Goal: Information Seeking & Learning: Learn about a topic

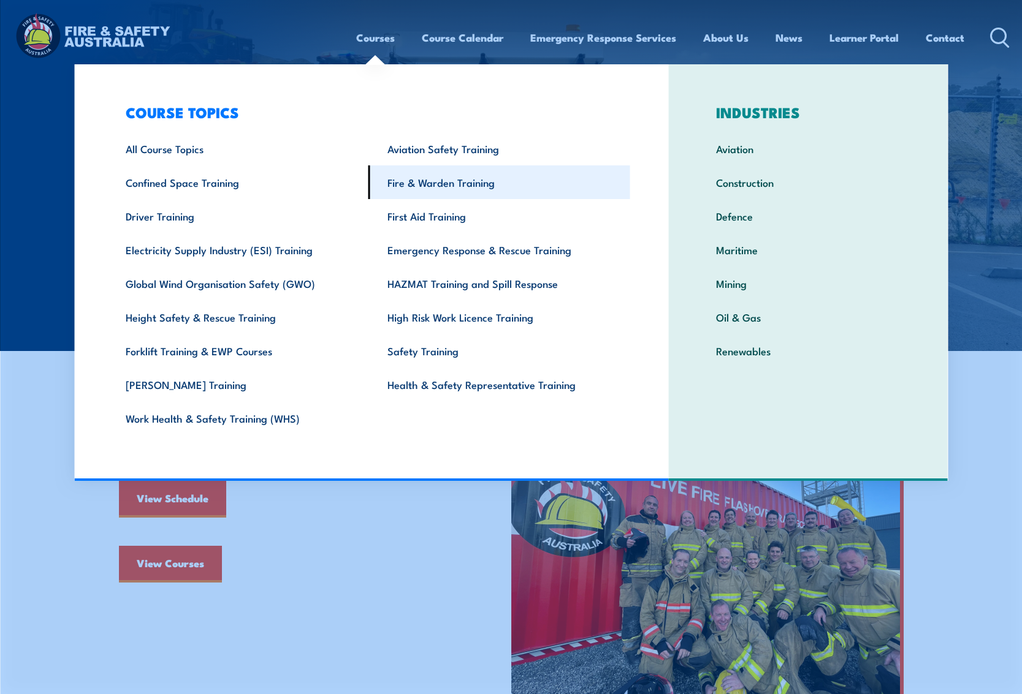
click at [412, 182] on link "Fire & Warden Training" at bounding box center [499, 182] width 262 height 34
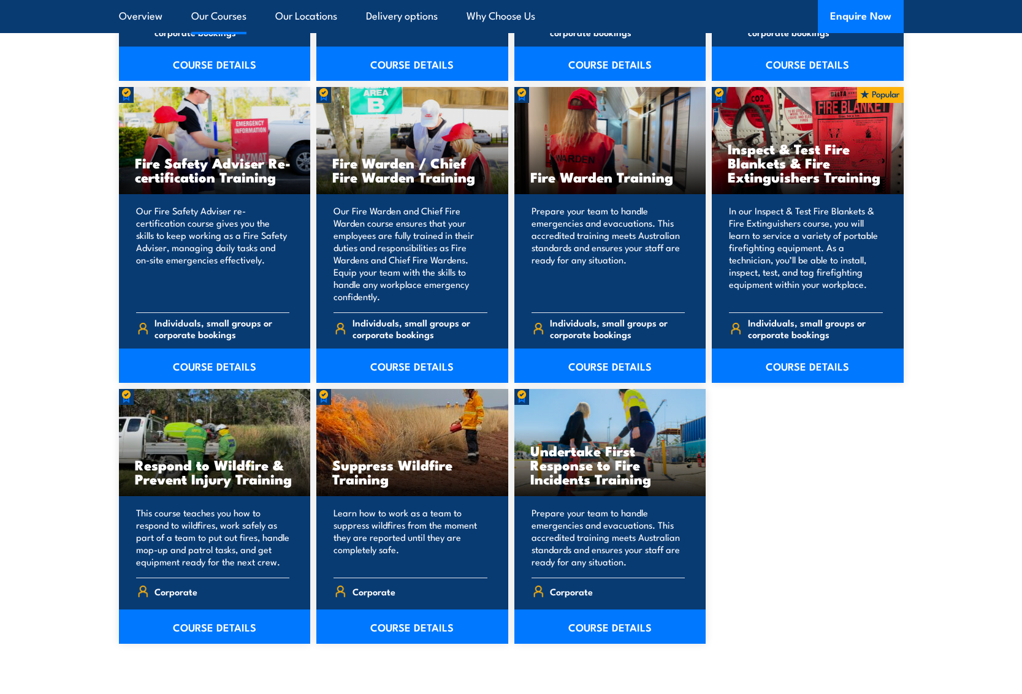
scroll to position [1655, 0]
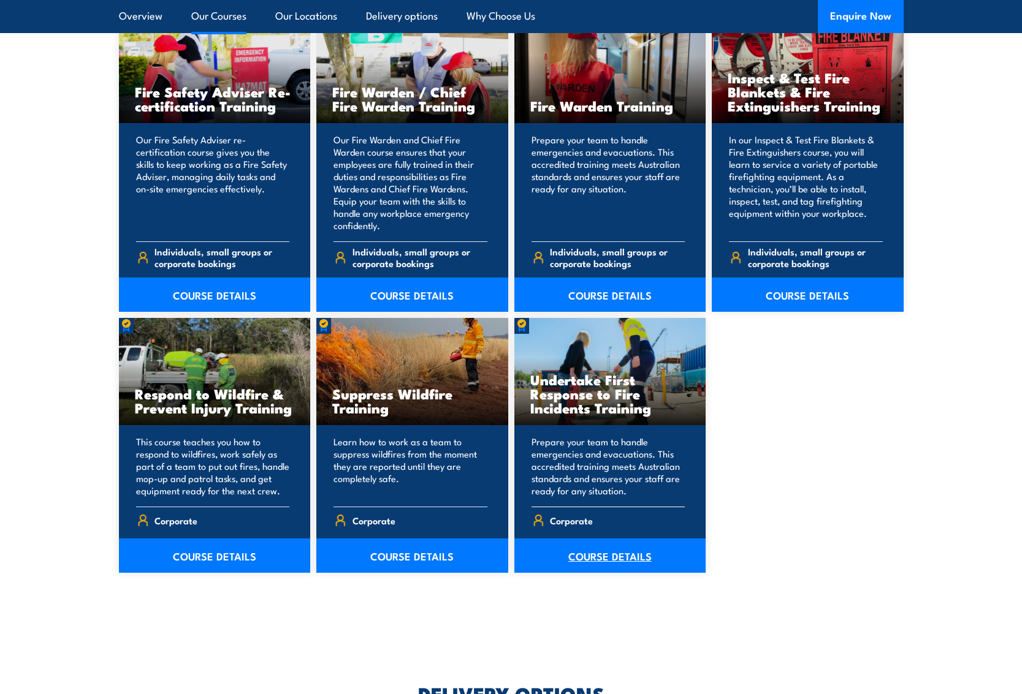
click at [614, 556] on link "COURSE DETAILS" at bounding box center [610, 556] width 192 height 34
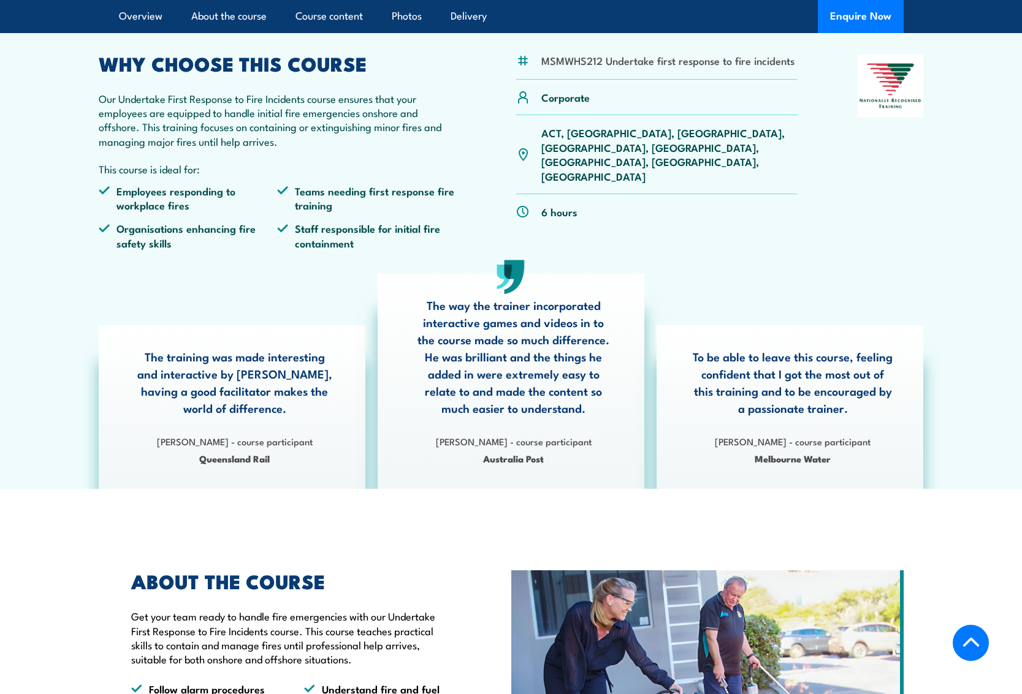
scroll to position [490, 0]
